Goal: Book appointment/travel/reservation

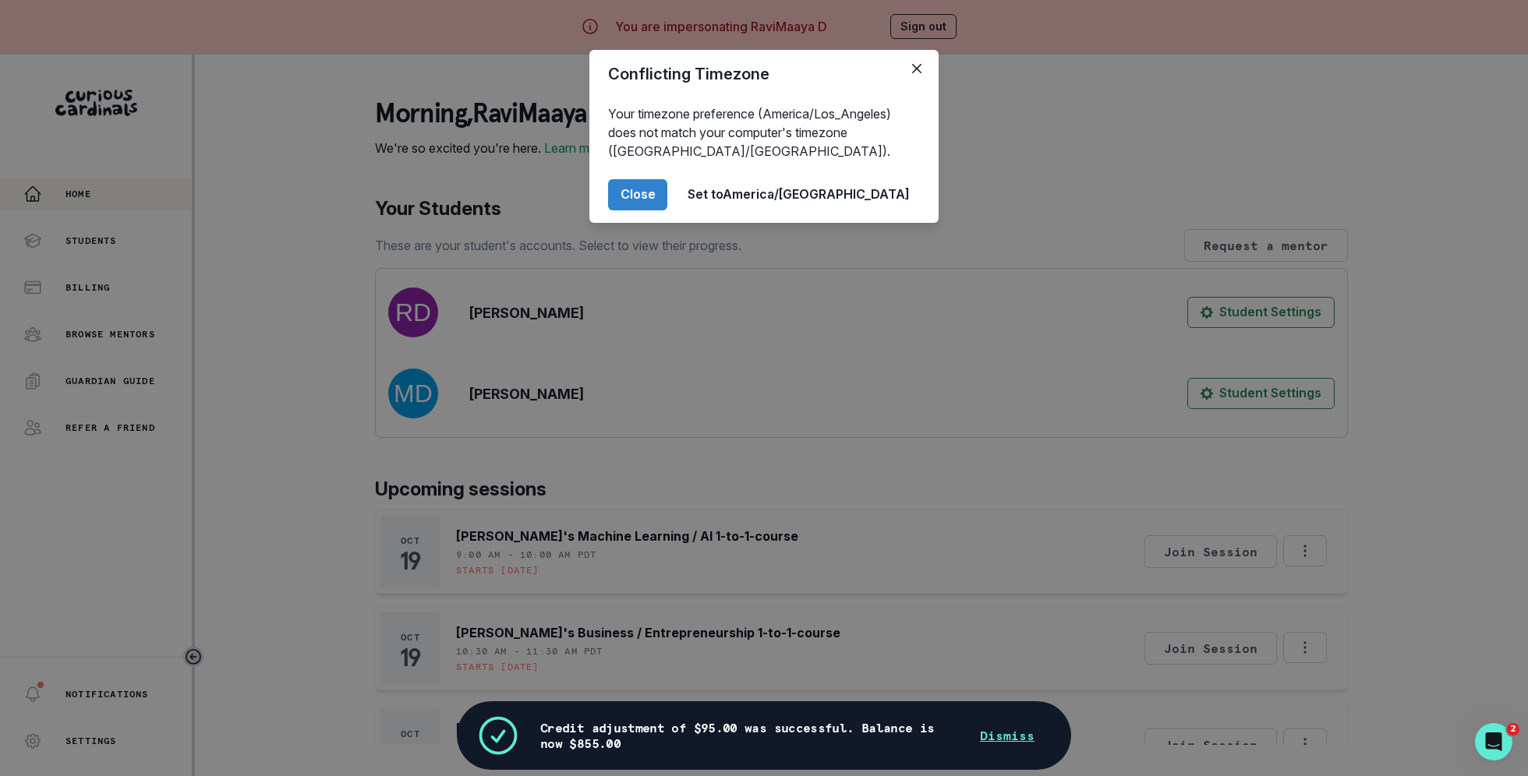
click at [366, 512] on div "Conflicting Timezone Your timezone preference (America/Los_Angeles) does not ma…" at bounding box center [764, 388] width 1528 height 776
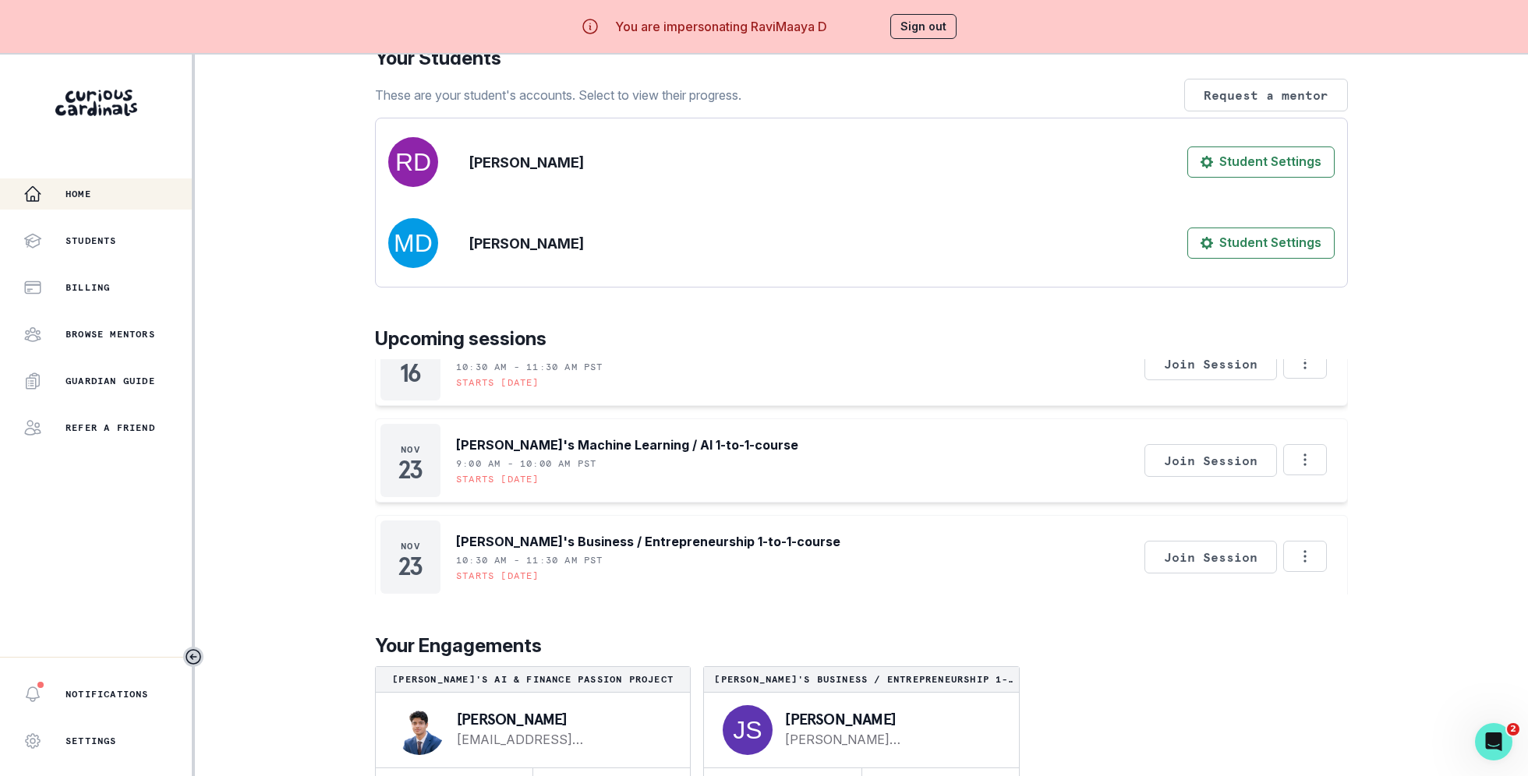
scroll to position [55, 0]
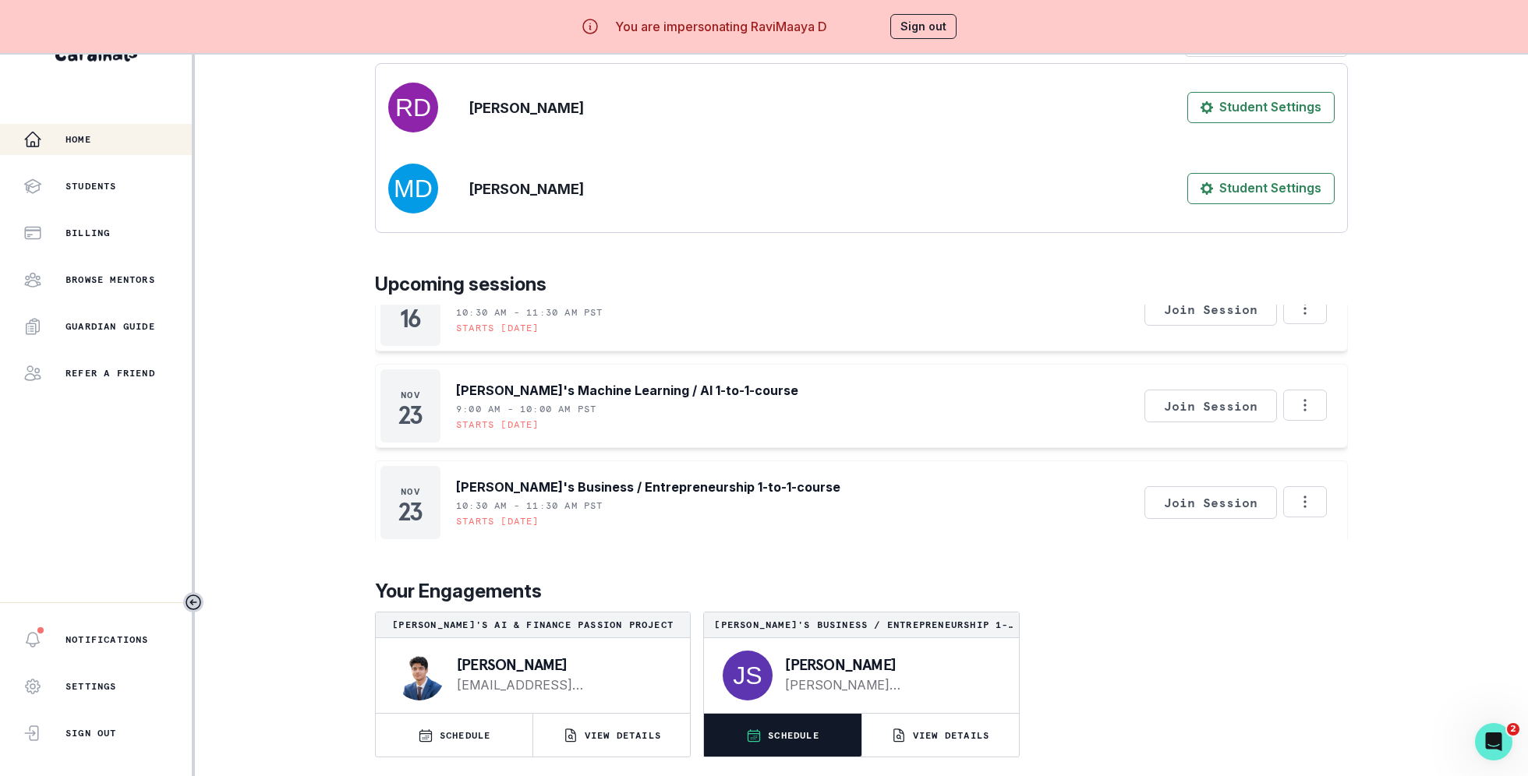
click at [813, 741] on p "SCHEDULE" at bounding box center [793, 736] width 51 height 12
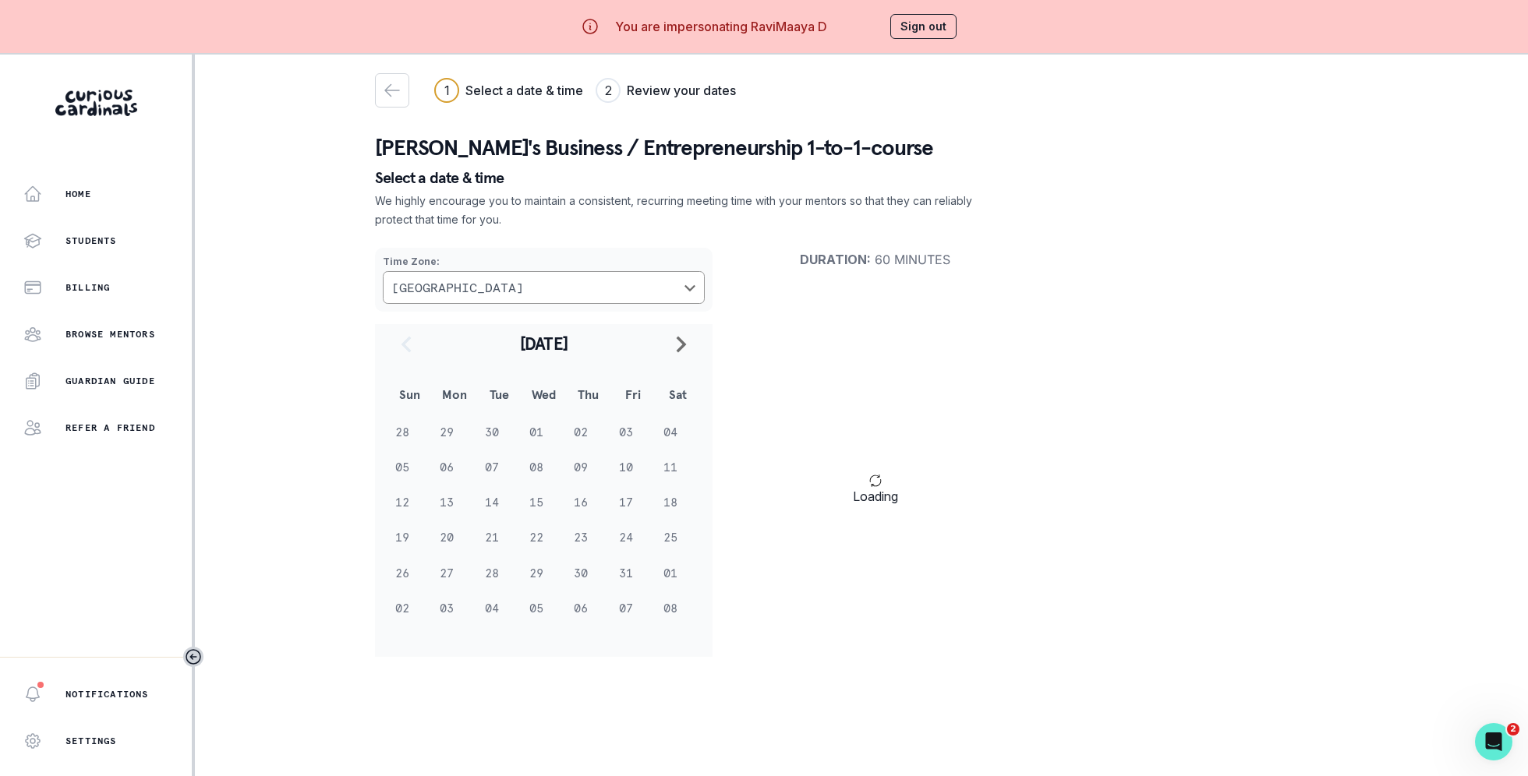
click at [928, 25] on button "Sign out" at bounding box center [923, 26] width 66 height 25
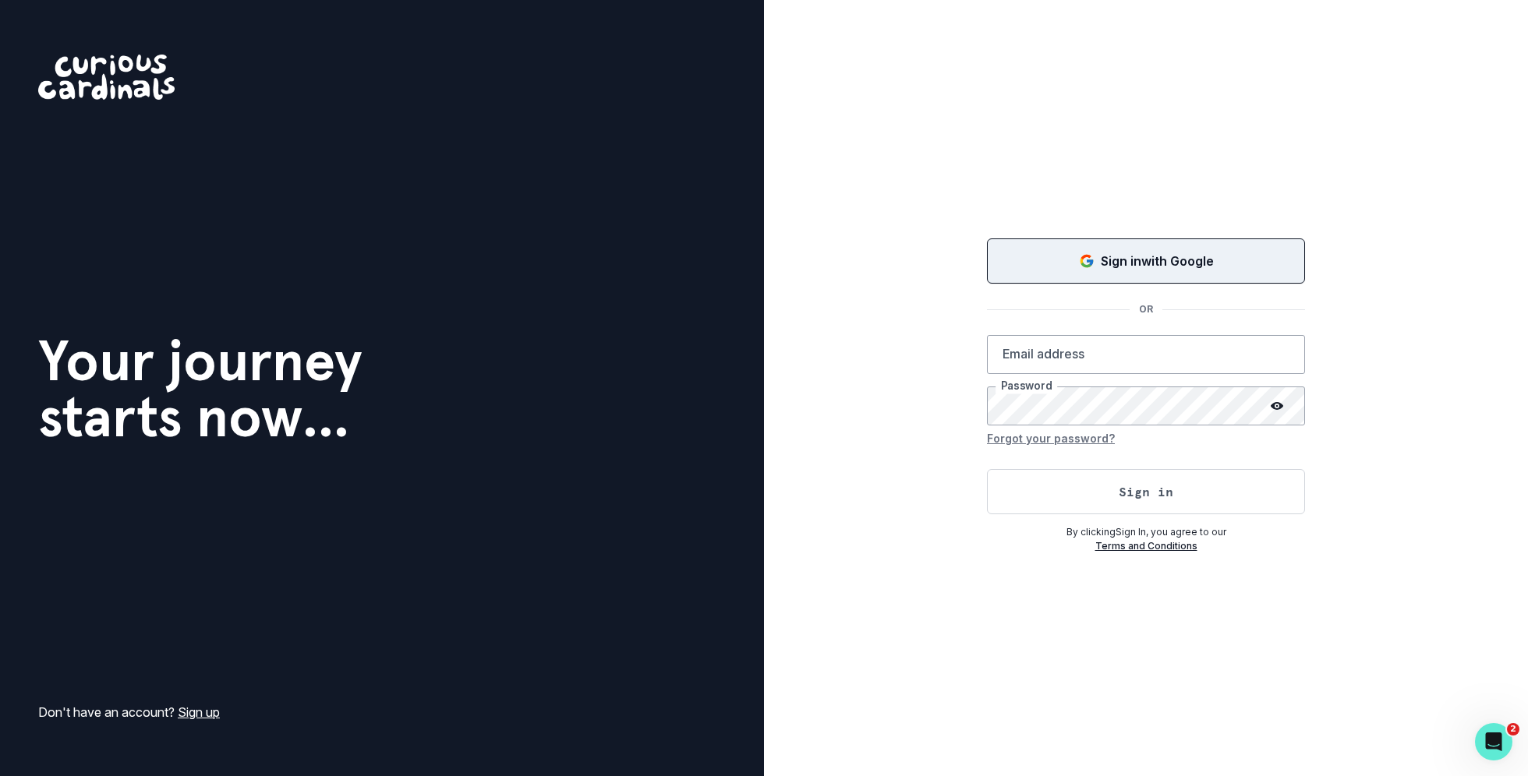
click at [1055, 264] on div "Sign in with Google" at bounding box center [1145, 261] width 279 height 19
